Goal: Navigation & Orientation: Find specific page/section

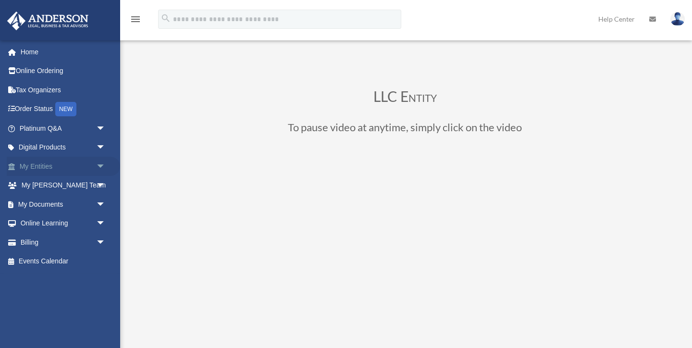
click at [106, 163] on span "arrow_drop_down" at bounding box center [105, 167] width 19 height 20
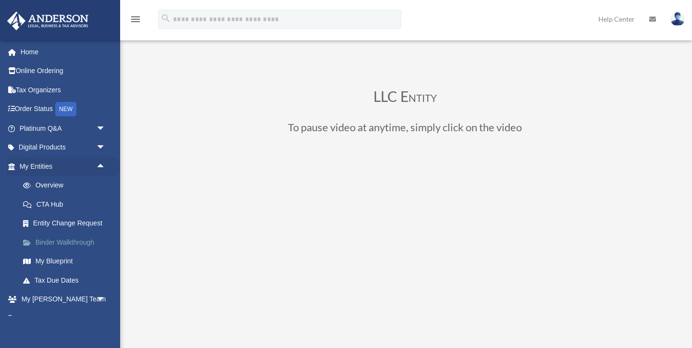
click at [81, 241] on link "Binder Walkthrough" at bounding box center [66, 242] width 107 height 19
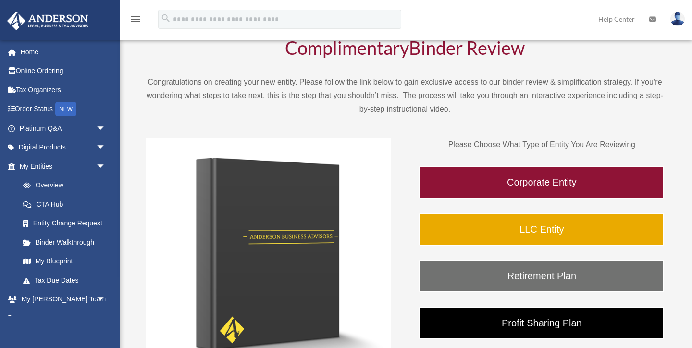
scroll to position [52, 0]
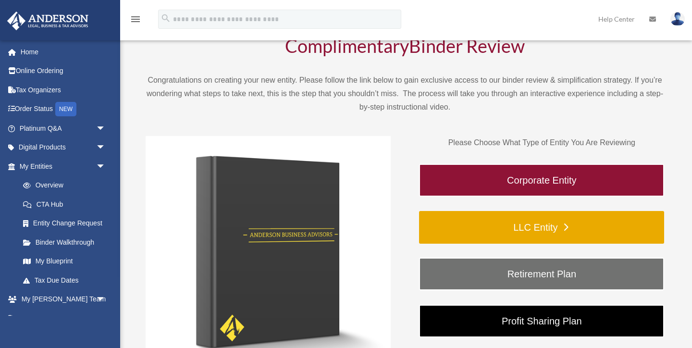
click at [537, 229] on link "LLC Entity" at bounding box center [541, 227] width 245 height 33
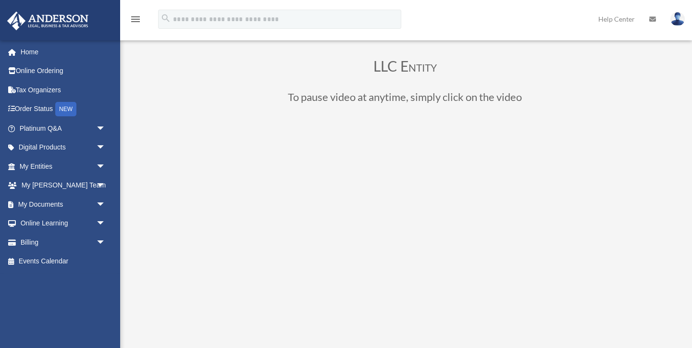
scroll to position [32, 0]
click at [100, 164] on span "arrow_drop_down" at bounding box center [105, 167] width 19 height 20
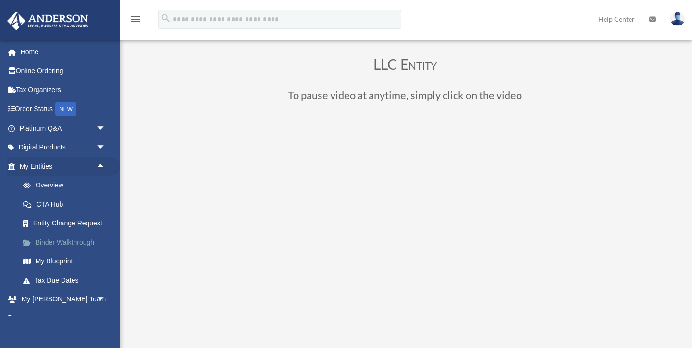
click at [58, 245] on link "Binder Walkthrough" at bounding box center [66, 242] width 107 height 19
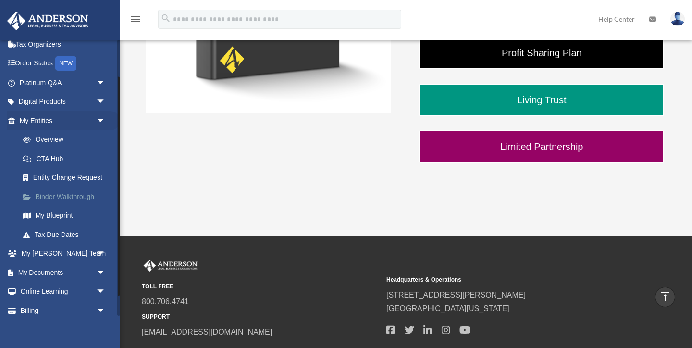
scroll to position [46, 0]
click at [64, 234] on link "Tax Due Dates" at bounding box center [66, 233] width 107 height 19
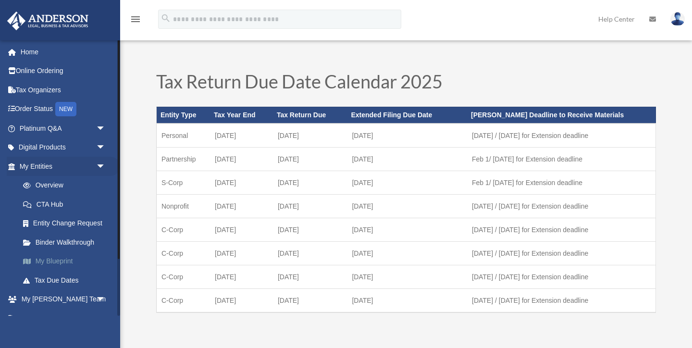
click at [56, 260] on link "My Blueprint" at bounding box center [66, 261] width 107 height 19
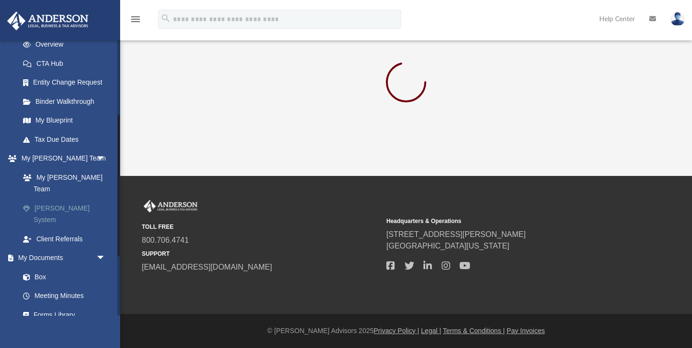
scroll to position [146, 0]
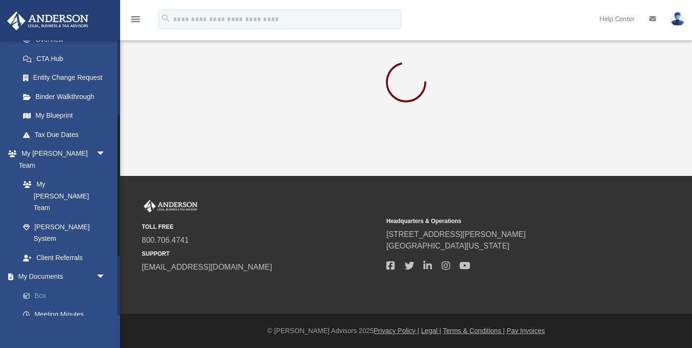
click at [41, 286] on link "Box" at bounding box center [66, 295] width 107 height 19
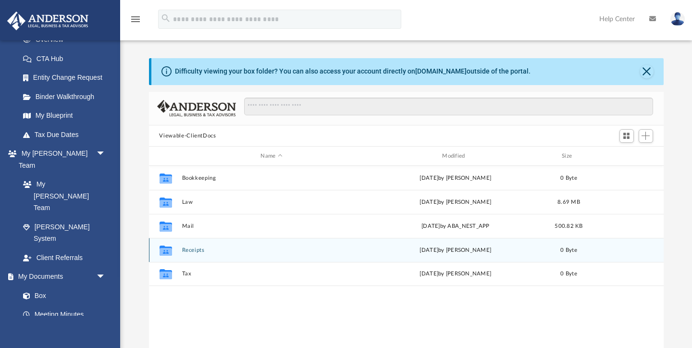
scroll to position [218, 515]
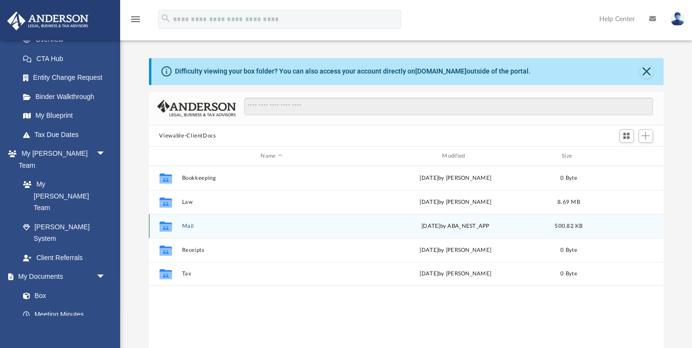
click at [167, 228] on icon "grid" at bounding box center [165, 227] width 12 height 10
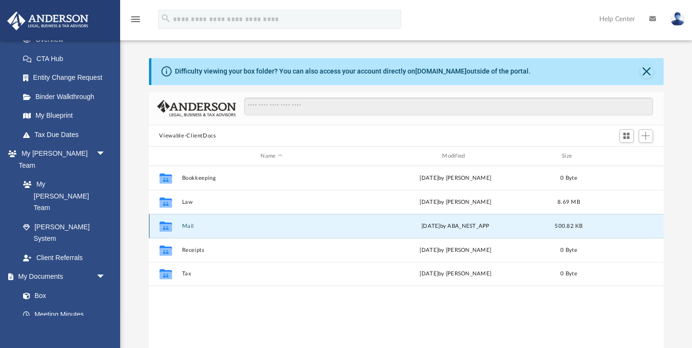
click at [167, 228] on icon "grid" at bounding box center [165, 227] width 12 height 10
click at [173, 229] on icon "Collaborated Folder" at bounding box center [165, 226] width 15 height 15
click at [165, 227] on icon "grid" at bounding box center [165, 228] width 12 height 8
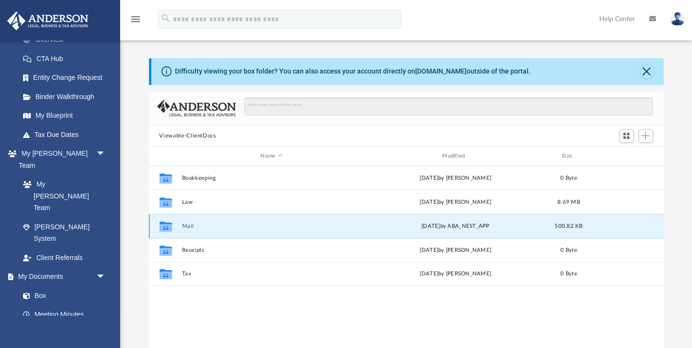
click at [165, 227] on icon "grid" at bounding box center [165, 228] width 12 height 8
click at [450, 228] on div "[DATE] by ABA_NEST_APP" at bounding box center [456, 226] width 180 height 9
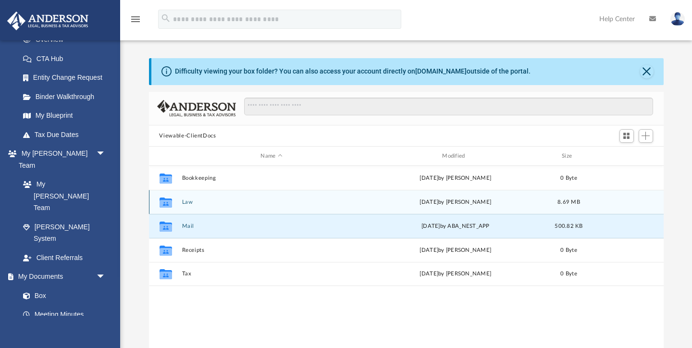
click at [178, 200] on div "Collaborated Folder Law [DATE] by [PERSON_NAME] 8.69 MB" at bounding box center [406, 202] width 515 height 24
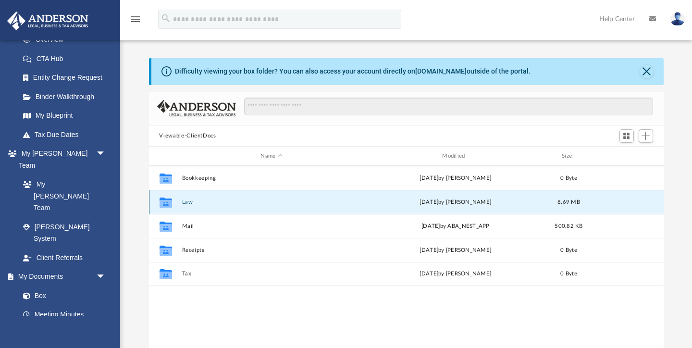
click at [166, 201] on icon "grid" at bounding box center [165, 204] width 12 height 8
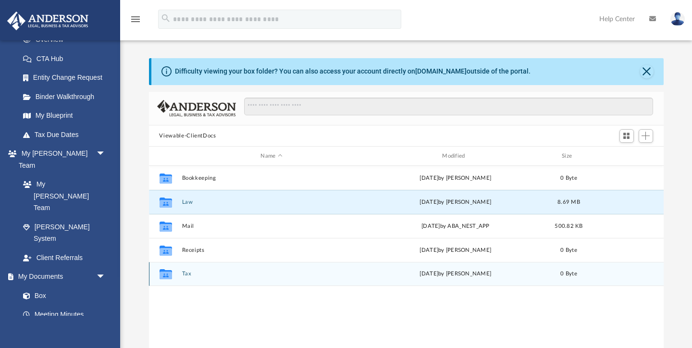
click at [170, 278] on icon "grid" at bounding box center [165, 276] width 12 height 8
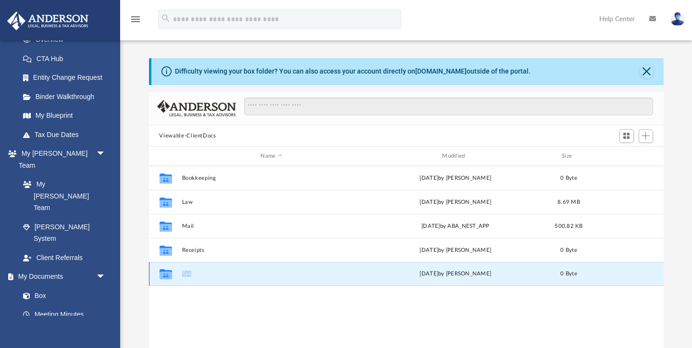
click at [170, 278] on icon "grid" at bounding box center [165, 276] width 12 height 8
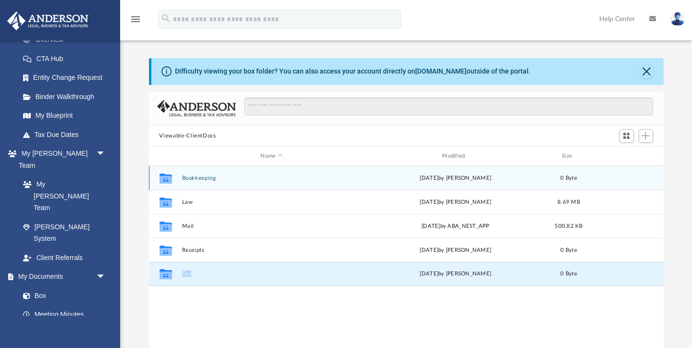
click at [202, 177] on button "Bookkeeping" at bounding box center [272, 178] width 180 height 6
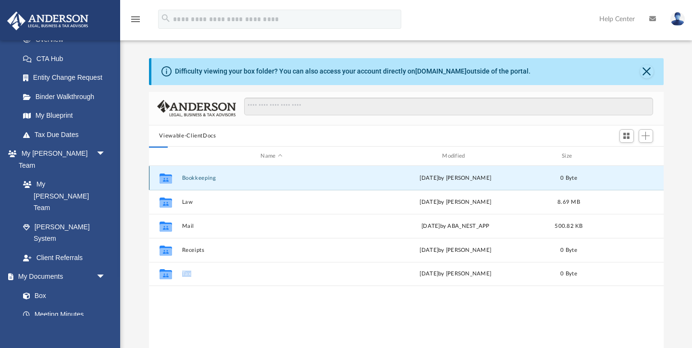
click at [202, 177] on button "Bookkeeping" at bounding box center [272, 178] width 180 height 6
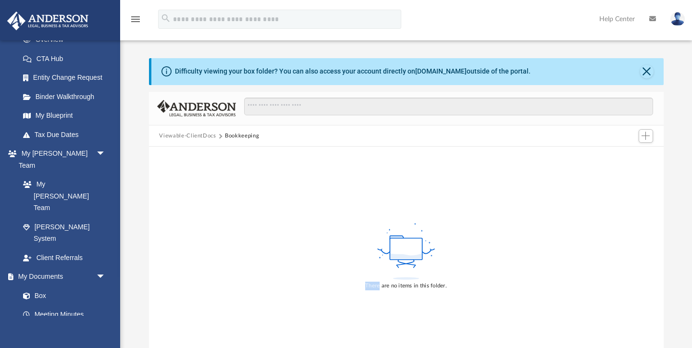
click at [202, 177] on div "There are no items in this folder." at bounding box center [406, 256] width 515 height 218
click at [240, 136] on button "Bookkeeping" at bounding box center [242, 136] width 34 height 9
click at [209, 135] on button "Viewable-ClientDocs" at bounding box center [187, 136] width 57 height 9
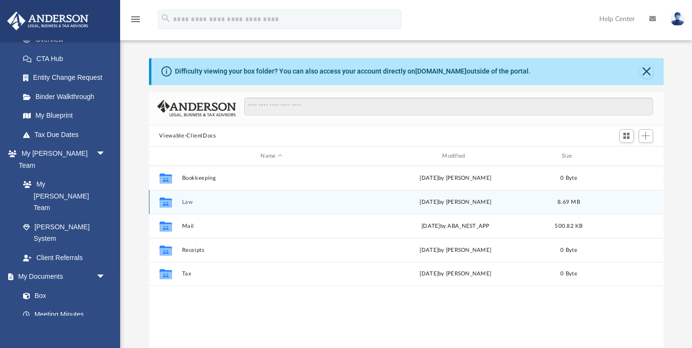
click at [187, 200] on button "Law" at bounding box center [272, 202] width 180 height 6
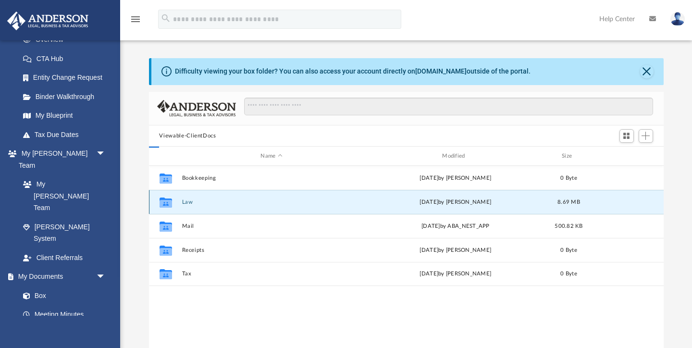
click at [187, 200] on button "Law" at bounding box center [272, 202] width 180 height 6
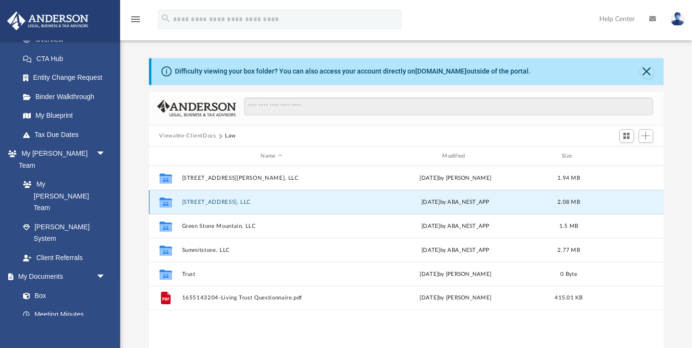
click at [196, 202] on button "915 Trebbiano Ct, LLC" at bounding box center [272, 202] width 180 height 6
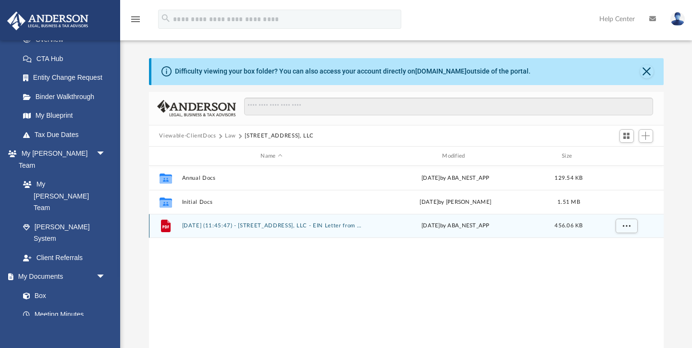
click at [164, 232] on icon "grid" at bounding box center [166, 226] width 10 height 12
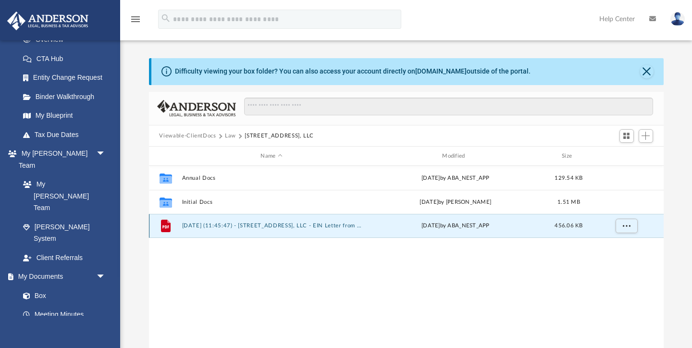
click at [164, 232] on icon "grid" at bounding box center [166, 226] width 10 height 12
click at [261, 224] on button "2025.07.01 (11:45:47) - 915 Trebbiano Ct, LLC - EIN Letter from IRS.pdf" at bounding box center [272, 226] width 180 height 6
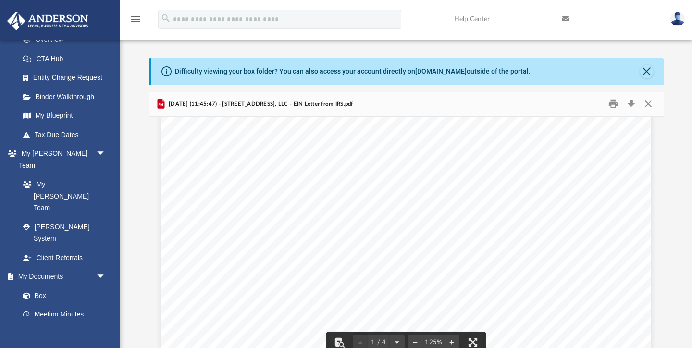
scroll to position [0, 0]
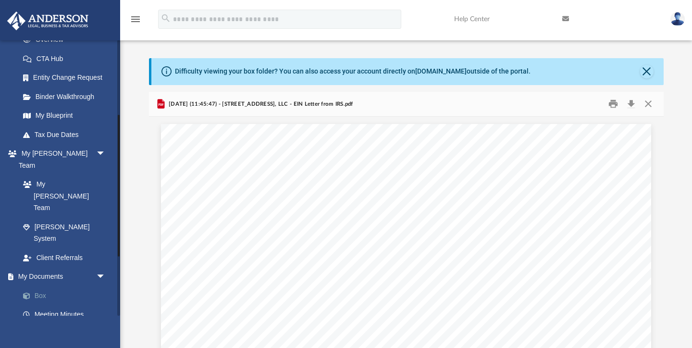
click at [39, 286] on link "Box" at bounding box center [66, 295] width 107 height 19
click at [42, 286] on link "Box" at bounding box center [66, 295] width 107 height 19
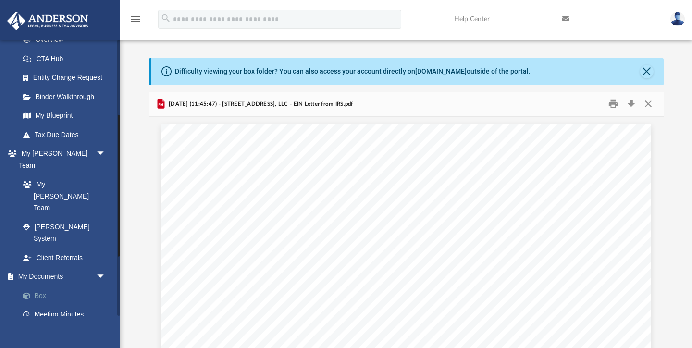
click at [42, 286] on link "Box" at bounding box center [66, 295] width 107 height 19
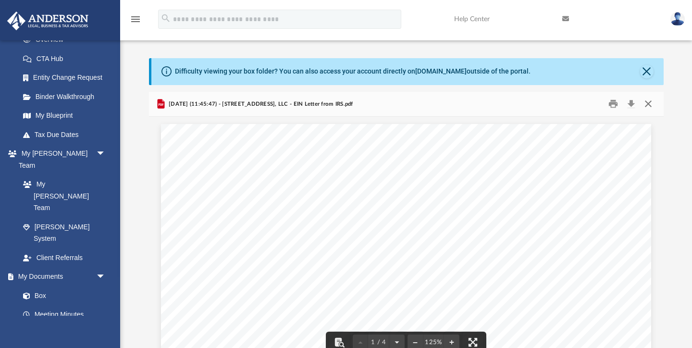
click at [649, 103] on button "Close" at bounding box center [648, 104] width 17 height 15
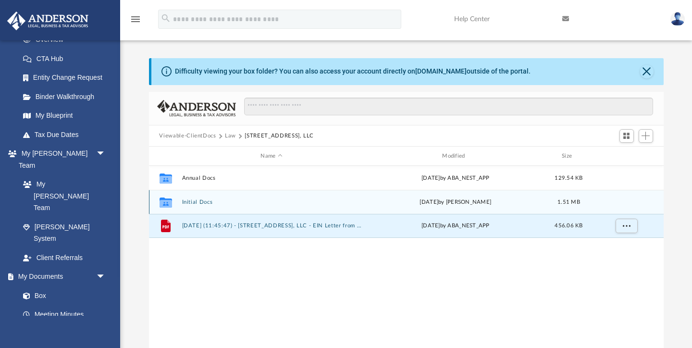
click at [191, 201] on button "Initial Docs" at bounding box center [272, 202] width 180 height 6
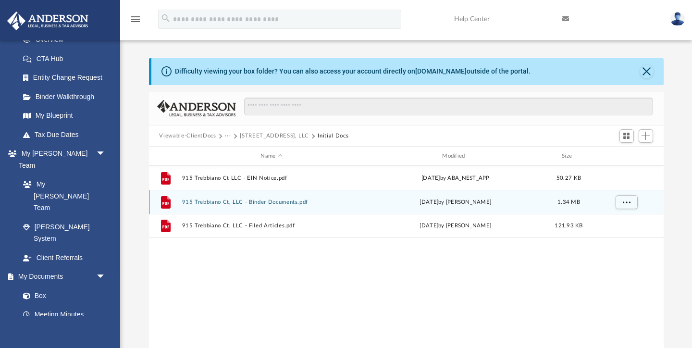
click at [191, 201] on button "915 Trebbiano Ct, LLC - Binder Documents.pdf" at bounding box center [272, 202] width 180 height 6
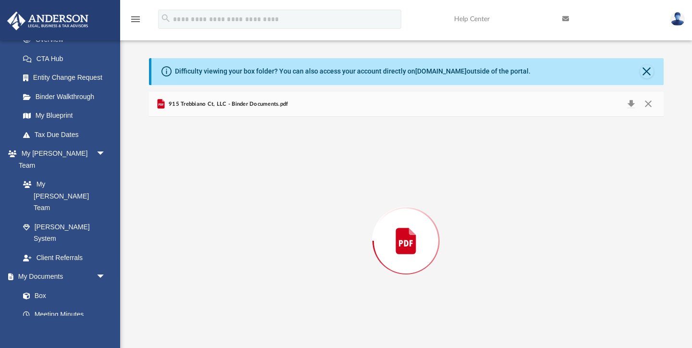
scroll to position [17, 0]
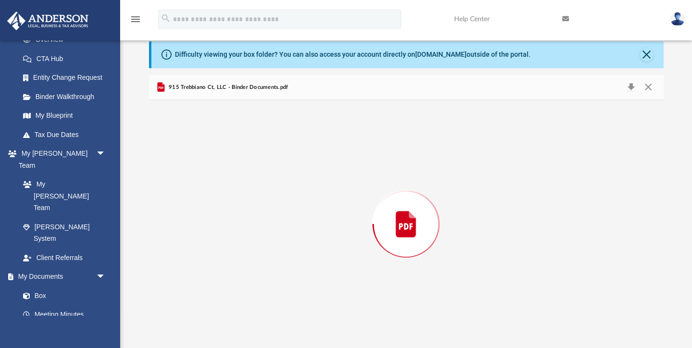
click at [191, 201] on div "Preview" at bounding box center [406, 224] width 515 height 248
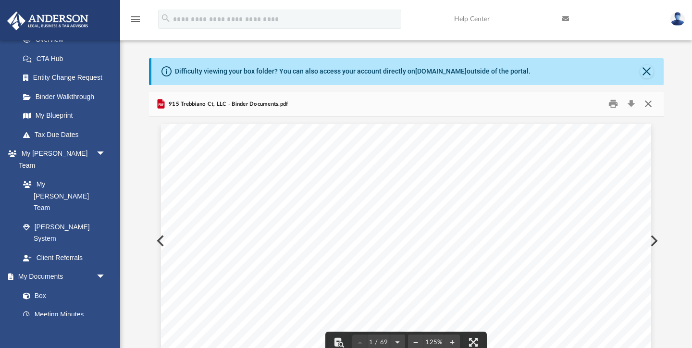
click at [650, 104] on button "Close" at bounding box center [648, 104] width 17 height 15
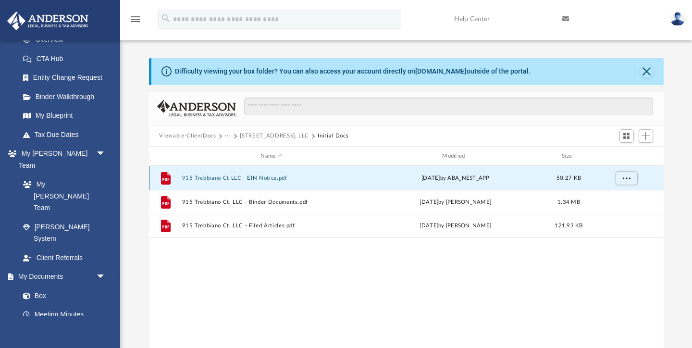
click at [251, 176] on button "915 Trebbiano Ct LLC - EIN Notice.pdf" at bounding box center [272, 178] width 180 height 6
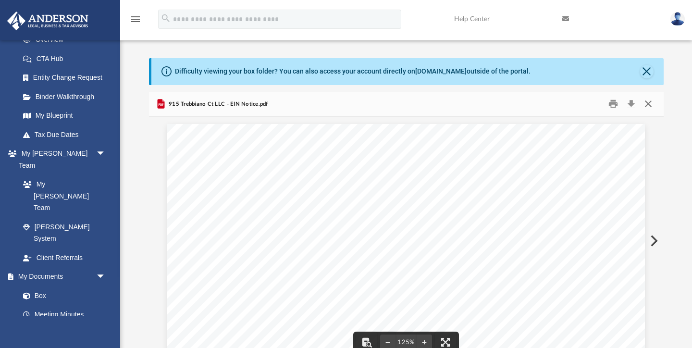
click at [650, 105] on button "Close" at bounding box center [648, 104] width 17 height 15
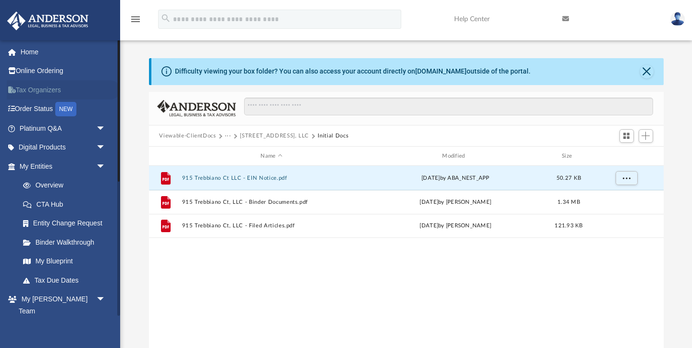
click at [37, 91] on link "Tax Organizers" at bounding box center [63, 89] width 113 height 19
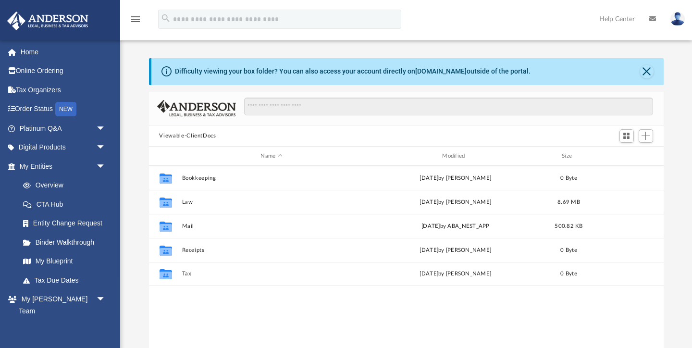
scroll to position [218, 515]
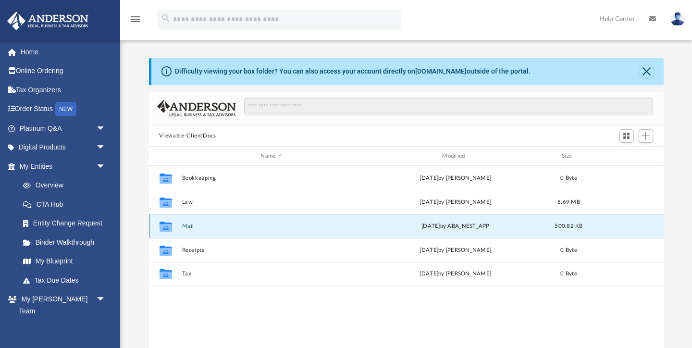
click at [188, 225] on button "Mail" at bounding box center [272, 226] width 180 height 6
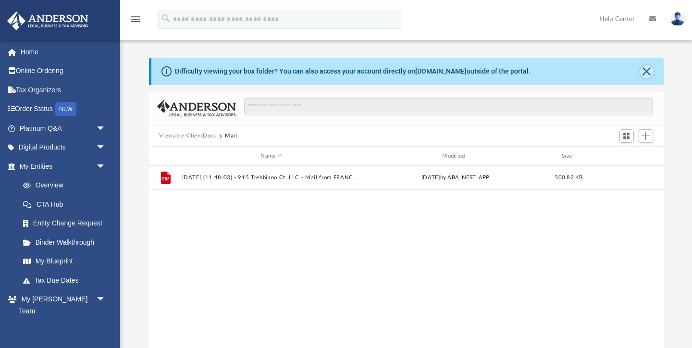
click at [651, 71] on button "Close" at bounding box center [646, 71] width 13 height 13
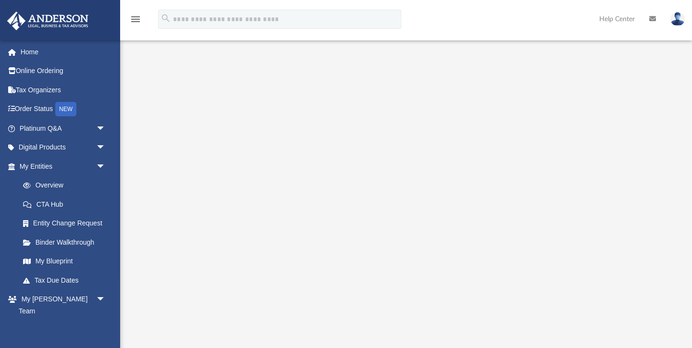
click at [683, 81] on div at bounding box center [406, 250] width 572 height 384
click at [675, 20] on img at bounding box center [677, 19] width 14 height 14
click at [682, 22] on img at bounding box center [677, 19] width 14 height 14
click at [675, 17] on img at bounding box center [677, 19] width 14 height 14
click at [681, 16] on img at bounding box center [677, 19] width 14 height 14
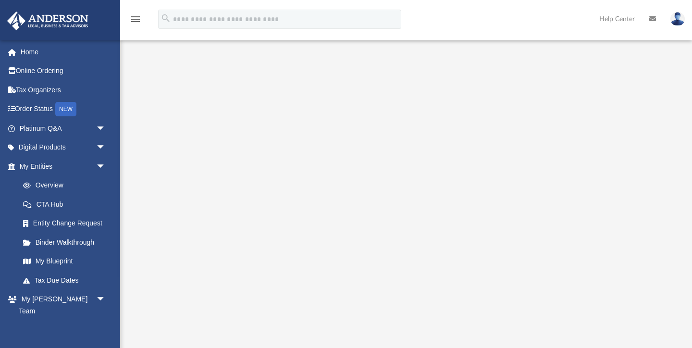
click at [681, 16] on img at bounding box center [677, 19] width 14 height 14
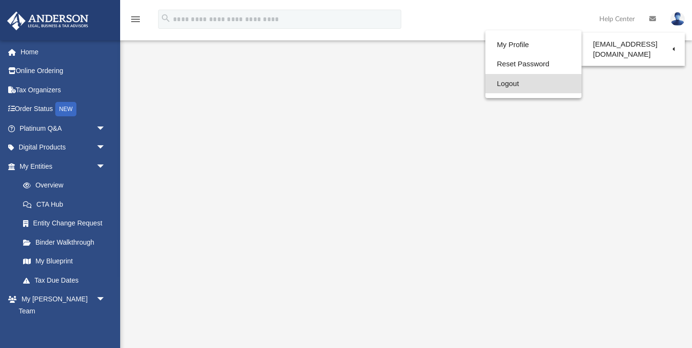
click at [498, 84] on link "Logout" at bounding box center [533, 84] width 96 height 20
